Goal: Find specific page/section: Find specific page/section

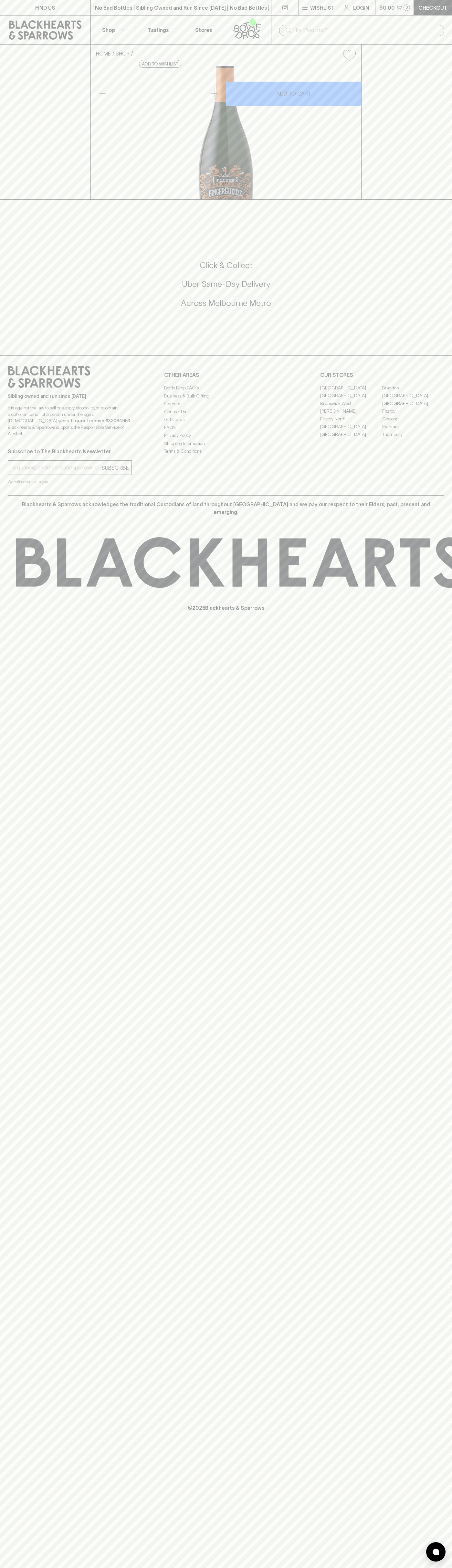
click at [429, 1167] on div "FIND US | No Bad Bottles | Sibling Owned and Run Since [DATE] | No Bad Bottles …" at bounding box center [226, 784] width 452 height 1568
click at [124, 1567] on html "FIND US | No Bad Bottles | Sibling Owned and Run Since [DATE] | No Bad Bottles …" at bounding box center [226, 784] width 452 height 1568
click at [1, 324] on div "FIND US | No Bad Bottles | Sibling Owned and Run Since [DATE] | No Bad Bottles …" at bounding box center [226, 784] width 452 height 1568
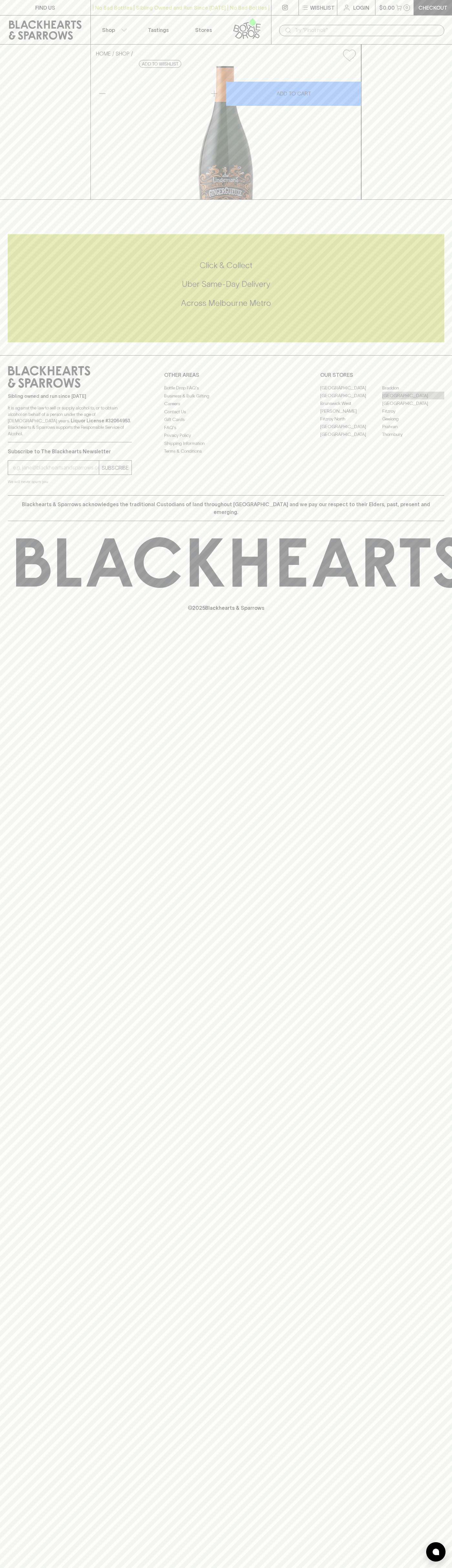
click at [413, 399] on link "[GEOGRAPHIC_DATA]" at bounding box center [413, 395] width 62 height 8
